Goal: Find contact information: Find contact information

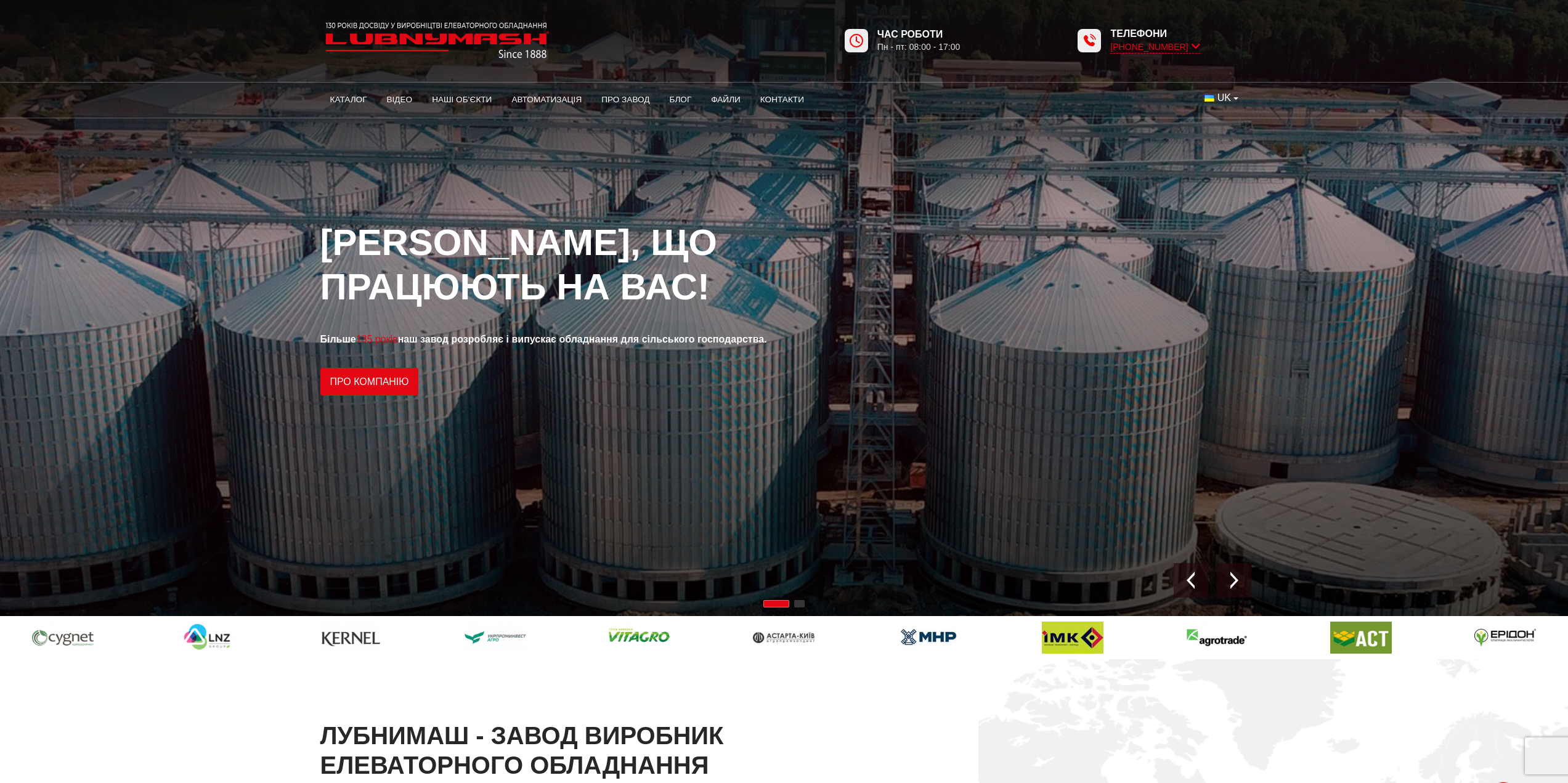
click at [1197, 45] on icon at bounding box center [1196, 47] width 9 height 12
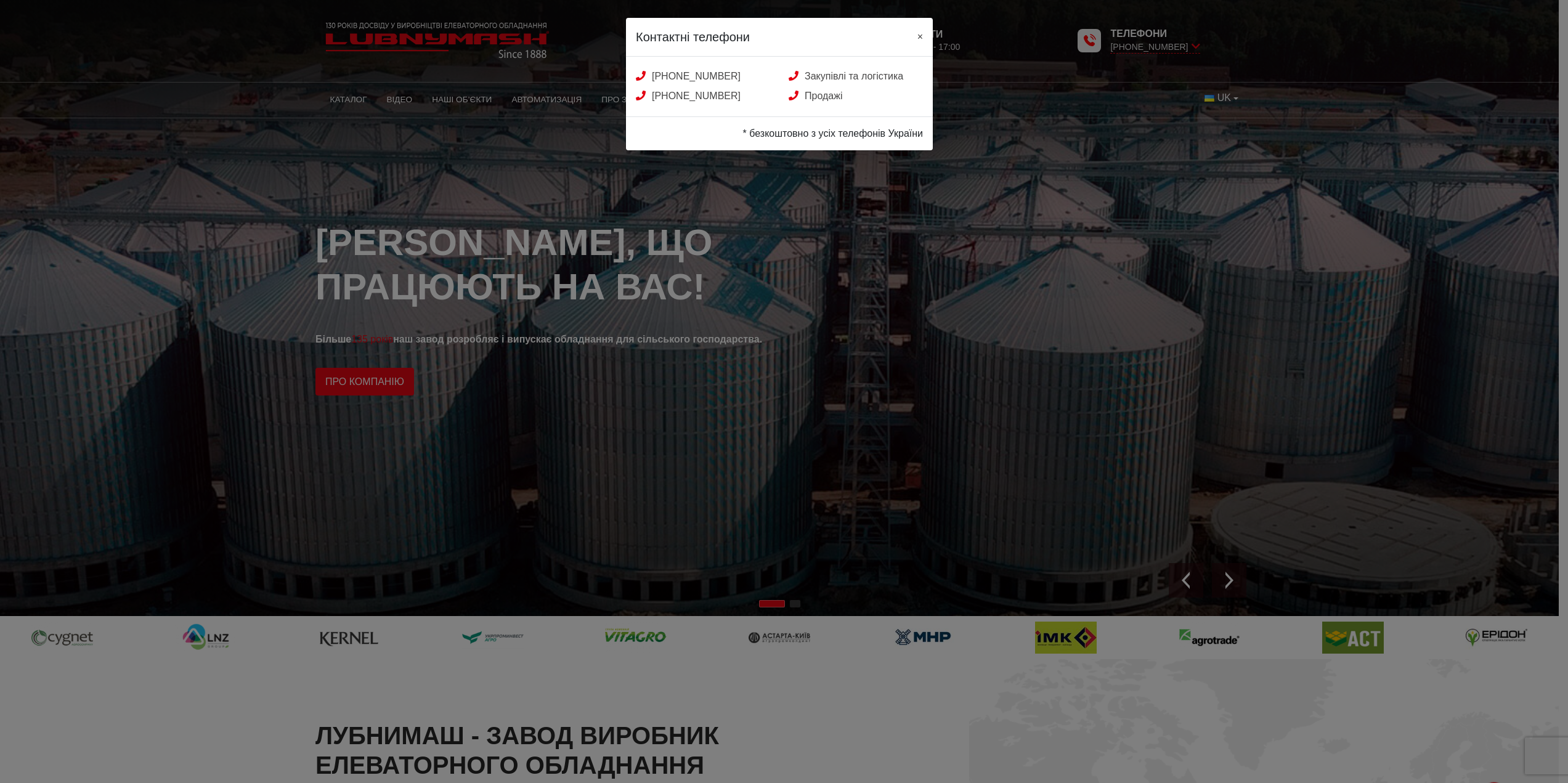
click at [923, 36] on button "×" at bounding box center [920, 36] width 25 height 36
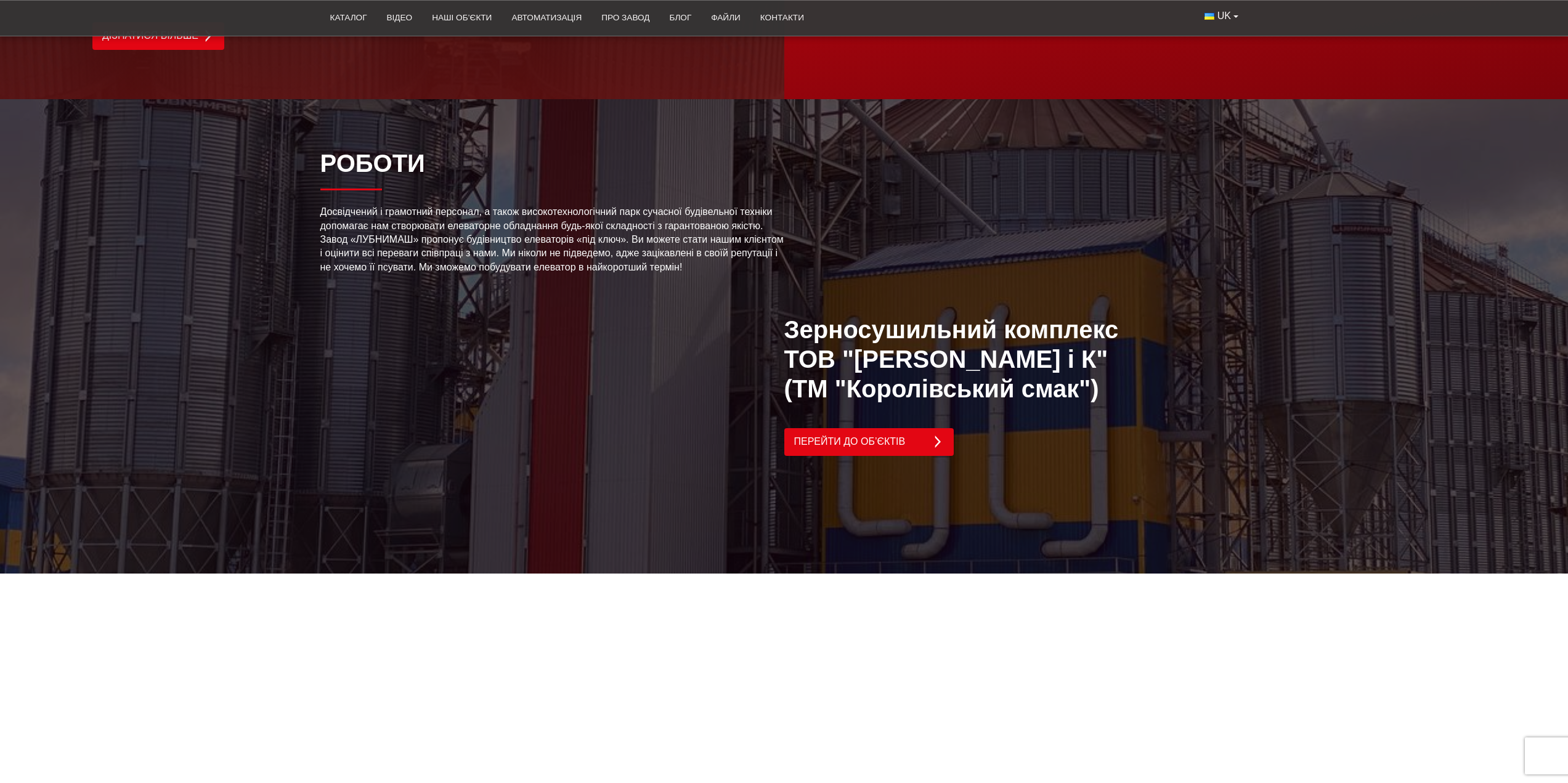
scroll to position [2588, 0]
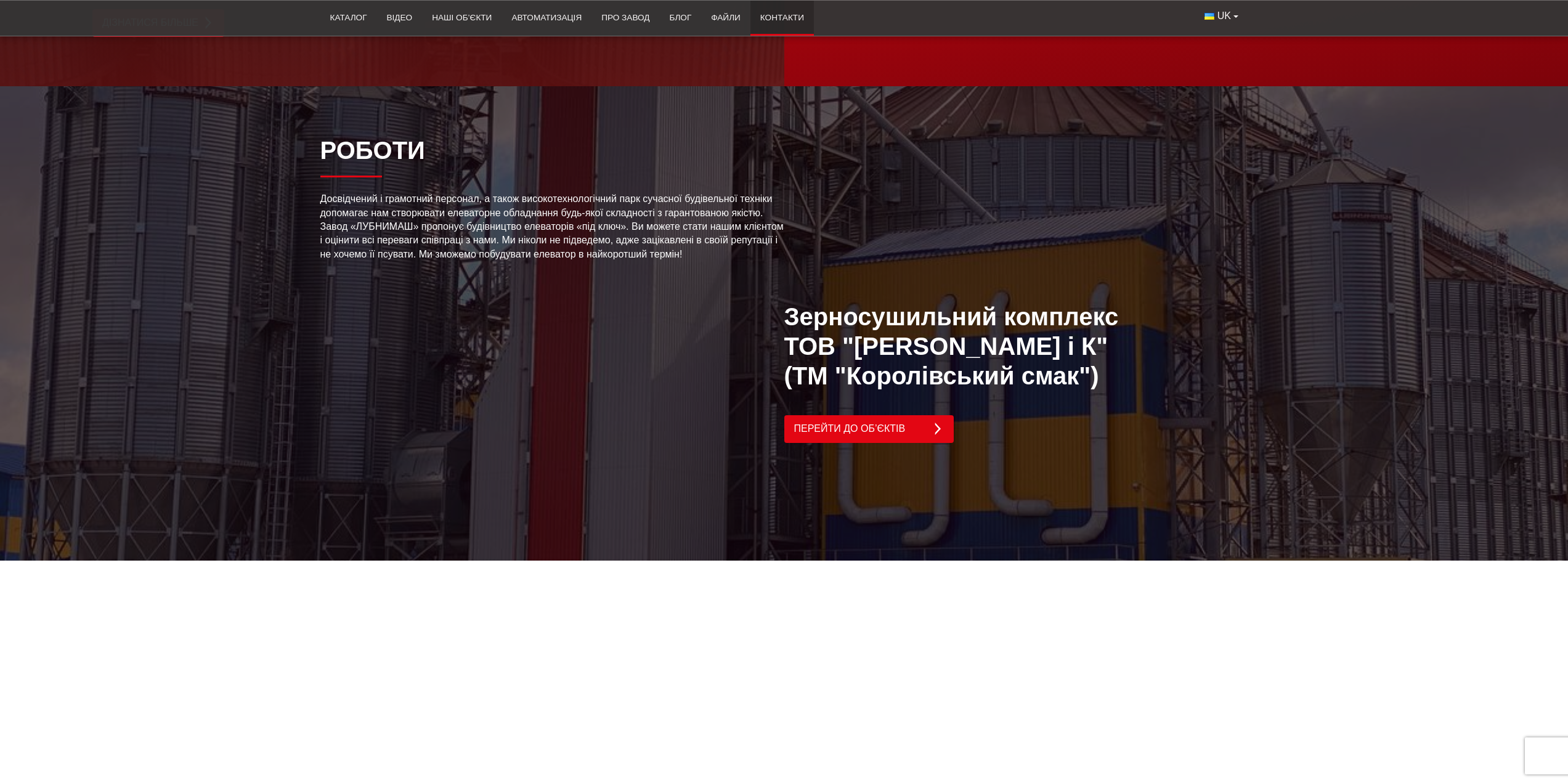
click at [781, 20] on link "Контакти" at bounding box center [782, 18] width 64 height 27
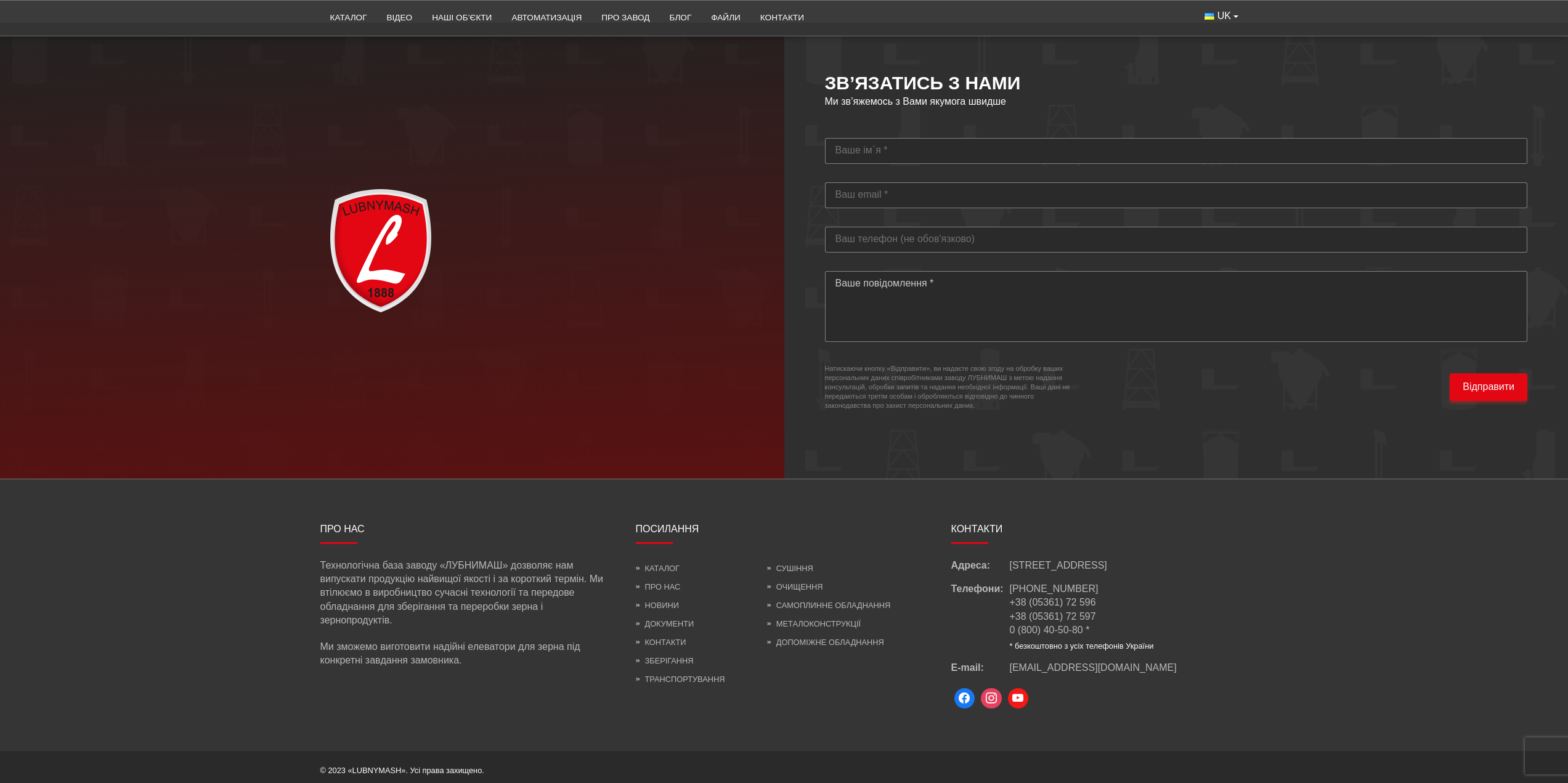
scroll to position [3575, 0]
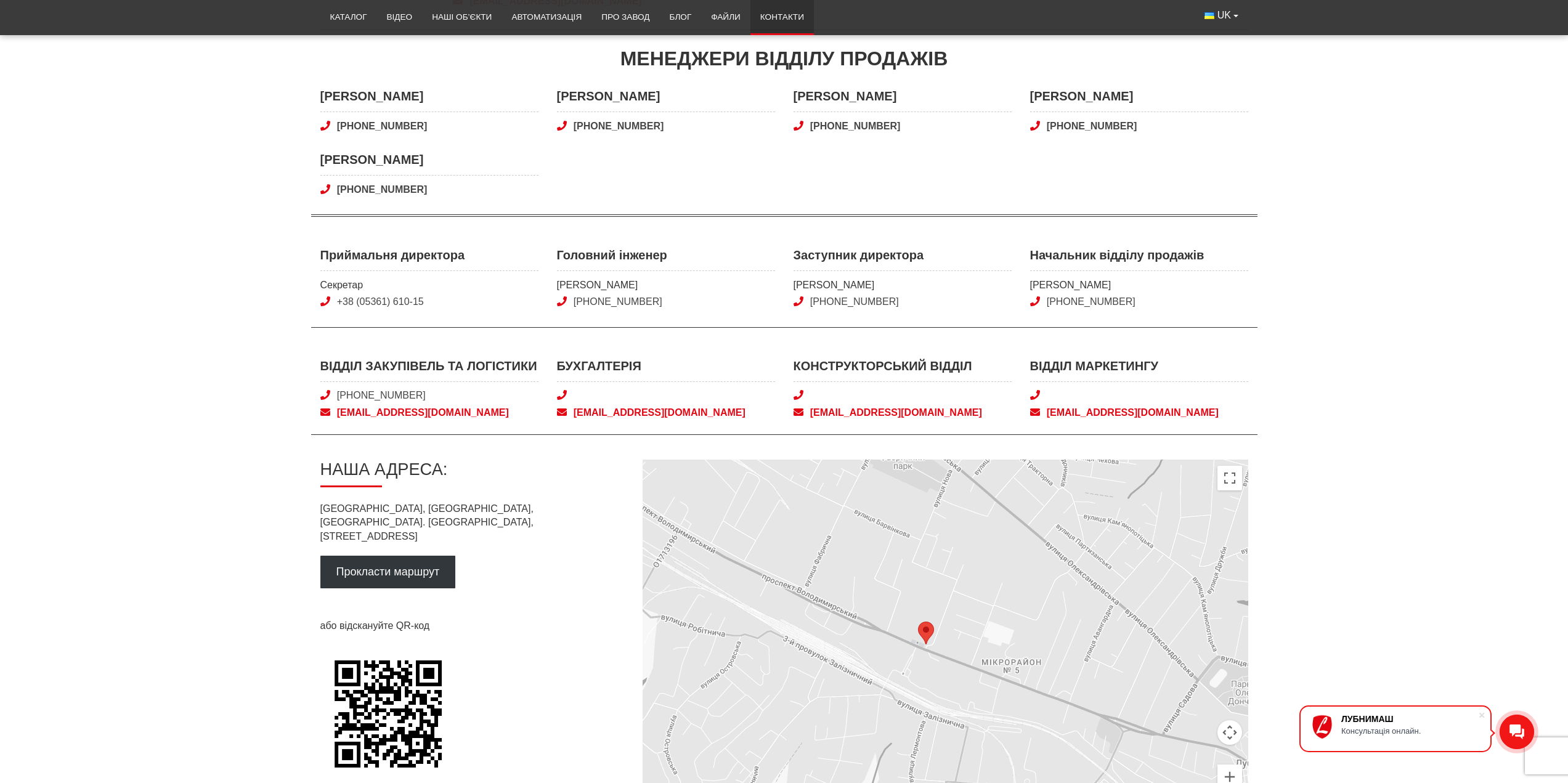
scroll to position [308, 0]
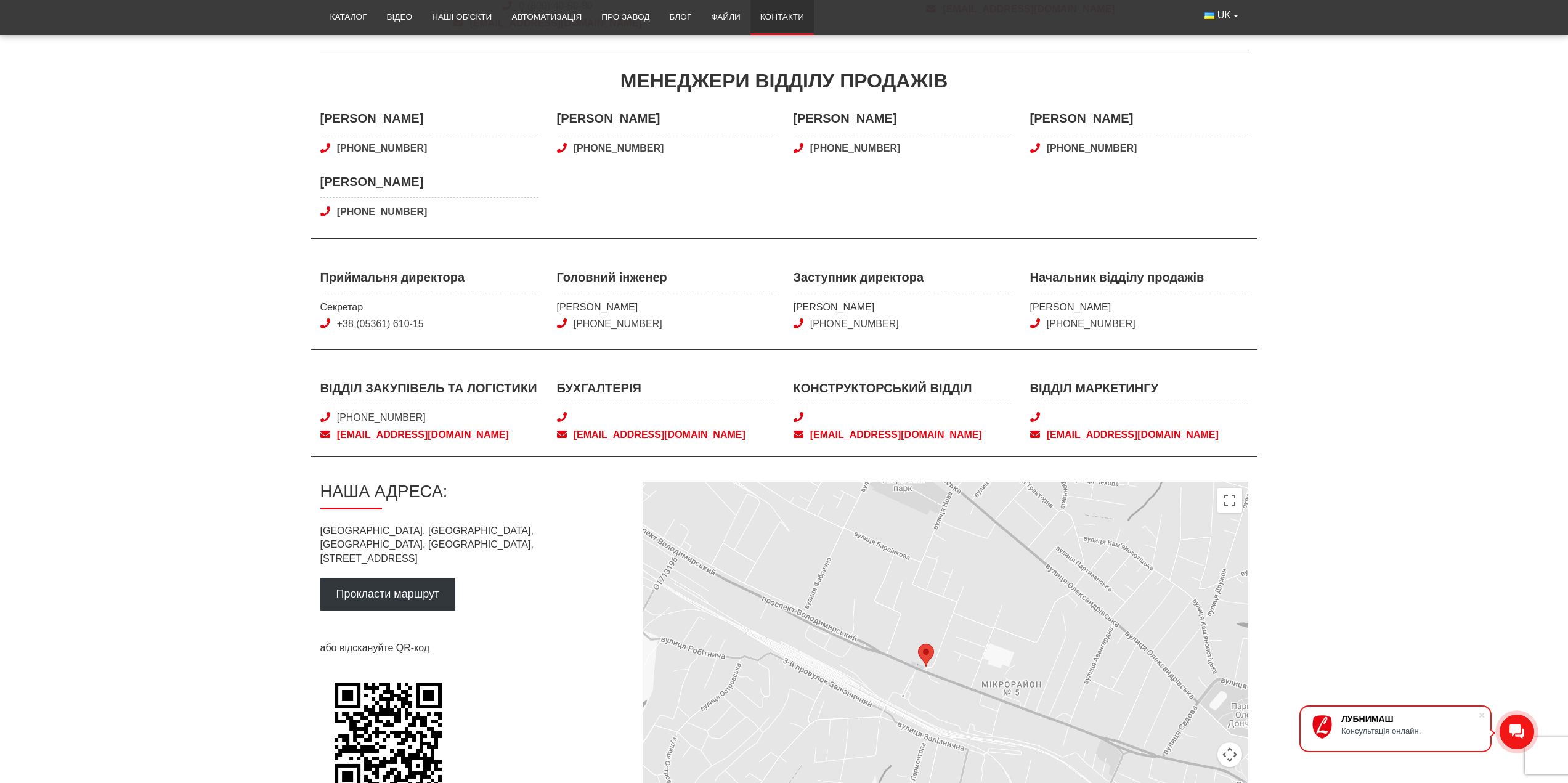
drag, startPoint x: 876, startPoint y: 314, endPoint x: 794, endPoint y: 268, distance: 94.0
click at [794, 268] on div "Контакти Відділ продажів Відділ продажів +38 (050) 308-41-99 0 (800) 40-50-80 s…" at bounding box center [784, 360] width 947 height 983
copy div "Заступник директора Плескач Олександр Юрійович +38 (050) 524-97-09"
click at [797, 188] on div "Олександр Новіков +38 (050) 810 09 38 Людмила Клименко +38 (050) 409 65 29 Влад…" at bounding box center [784, 174] width 947 height 130
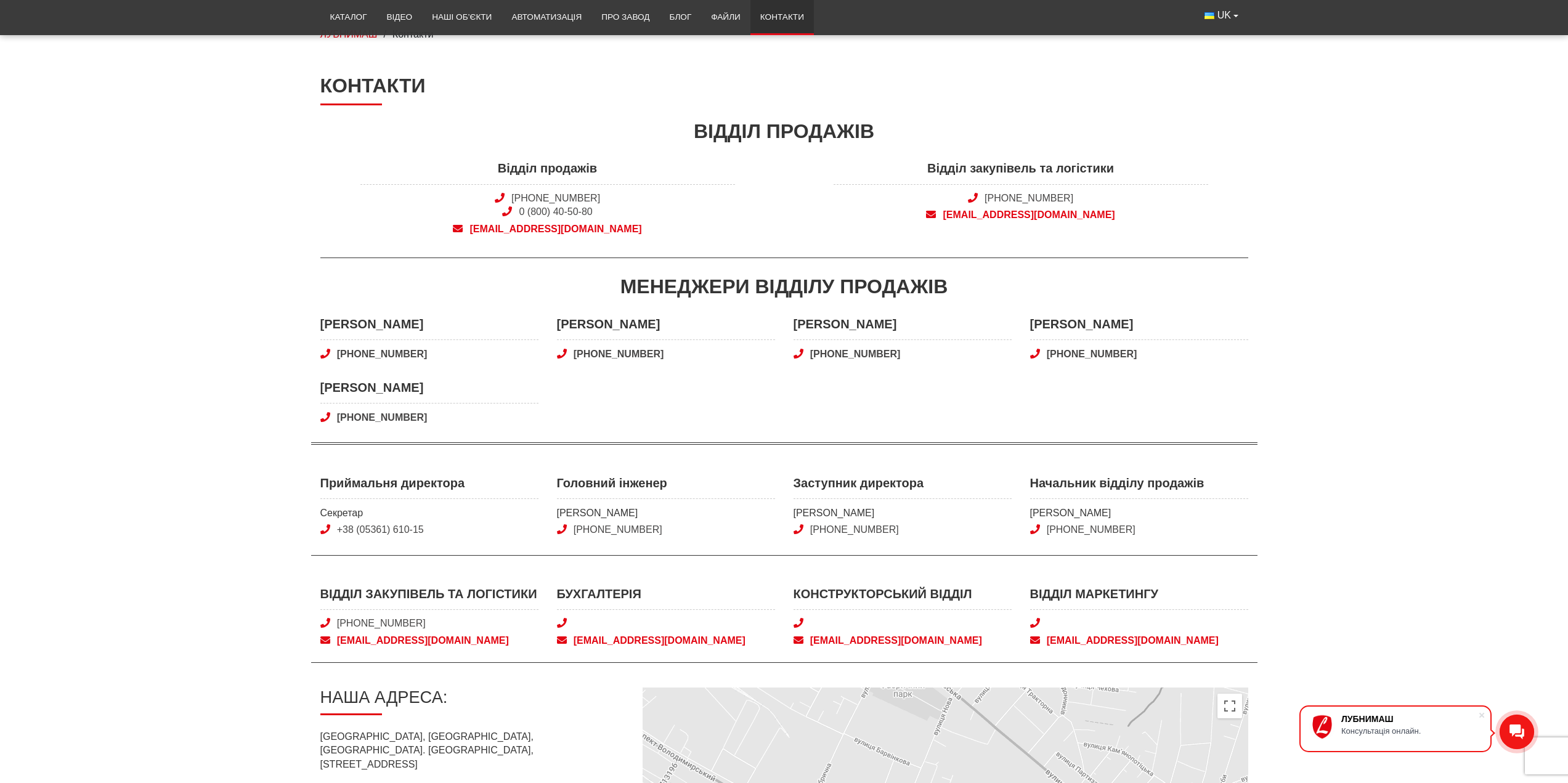
scroll to position [0, 0]
